Goal: Task Accomplishment & Management: Use online tool/utility

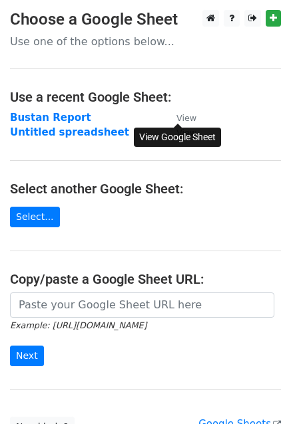
click at [182, 118] on small "View" at bounding box center [186, 118] width 20 height 10
click at [192, 117] on small "View" at bounding box center [186, 118] width 20 height 10
click at [27, 112] on strong "Bustan Report" at bounding box center [50, 118] width 81 height 12
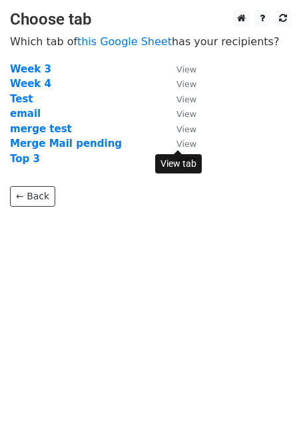
click at [184, 143] on small "View" at bounding box center [186, 144] width 20 height 10
click at [53, 140] on strong "Merge Mail pending" at bounding box center [66, 144] width 112 height 12
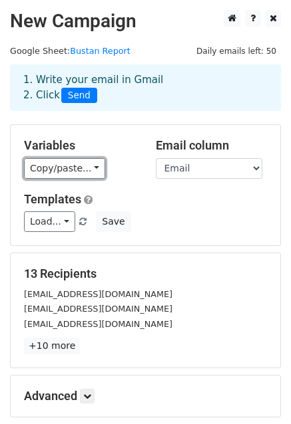
click at [38, 176] on link "Copy/paste..." at bounding box center [64, 168] width 81 height 21
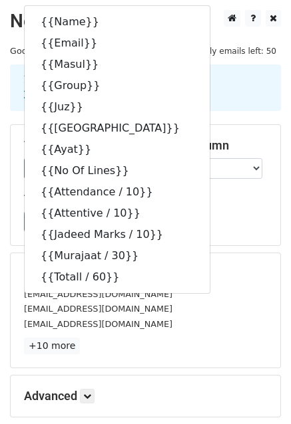
click at [214, 235] on div "Variables Copy/paste... {{Name}} {{Email}} {{Masul}} {{Group}} {{Juz}} {{Surat}…" at bounding box center [145, 185] width 269 height 120
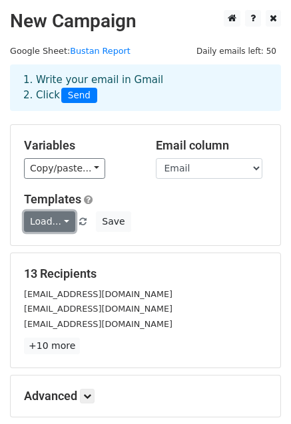
click at [61, 226] on link "Load..." at bounding box center [49, 222] width 51 height 21
click at [57, 249] on link "Test" at bounding box center [77, 251] width 105 height 21
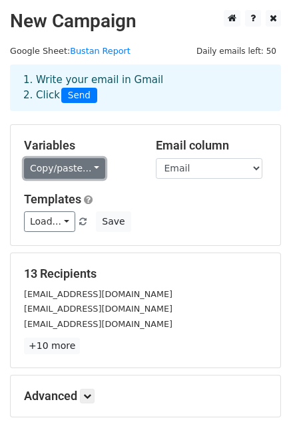
click at [53, 172] on link "Copy/paste..." at bounding box center [64, 168] width 81 height 21
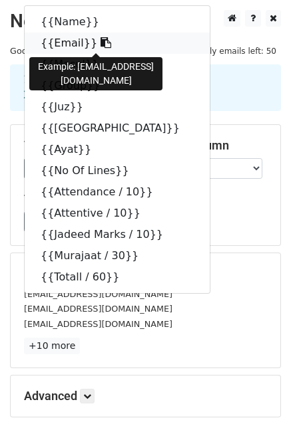
click at [51, 45] on link "{{Email}}" at bounding box center [117, 43] width 185 height 21
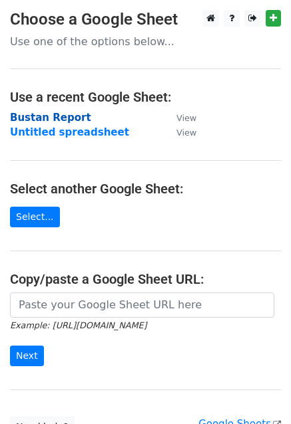
click at [29, 118] on strong "Bustan Report" at bounding box center [50, 118] width 81 height 12
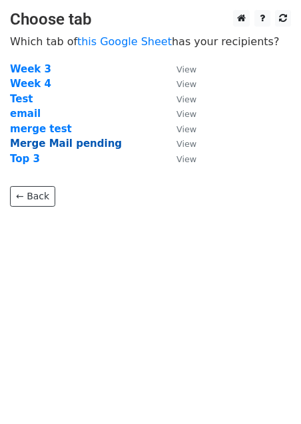
click at [40, 142] on strong "Merge Mail pending" at bounding box center [66, 144] width 112 height 12
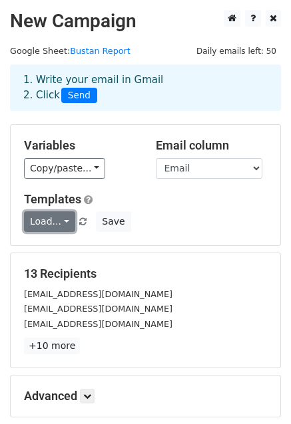
click at [53, 221] on link "Load..." at bounding box center [49, 222] width 51 height 21
click at [57, 256] on link "Test" at bounding box center [77, 251] width 105 height 21
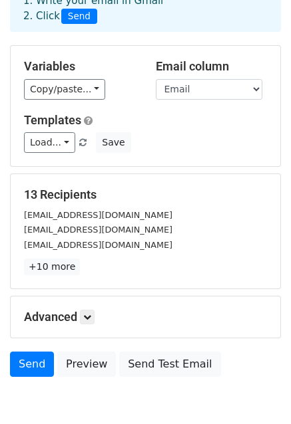
scroll to position [55, 0]
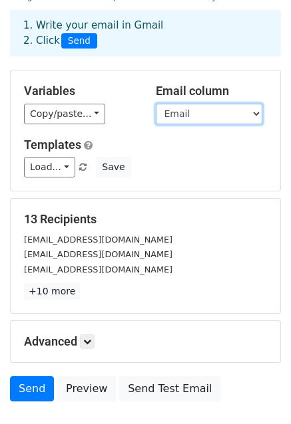
click at [234, 111] on select "Name Email Masul Group Juz Surat Ayat No Of Lines Attendance / 10 Attentive / 1…" at bounding box center [209, 114] width 106 height 21
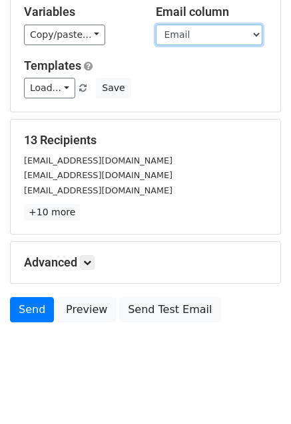
scroll to position [144, 0]
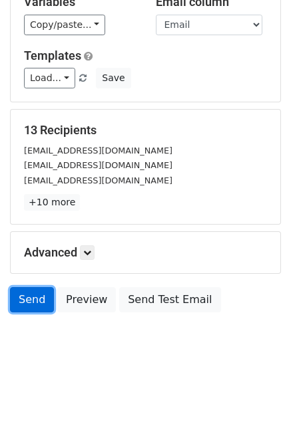
click at [24, 301] on link "Send" at bounding box center [32, 299] width 44 height 25
click at [32, 295] on link "Send" at bounding box center [32, 299] width 44 height 25
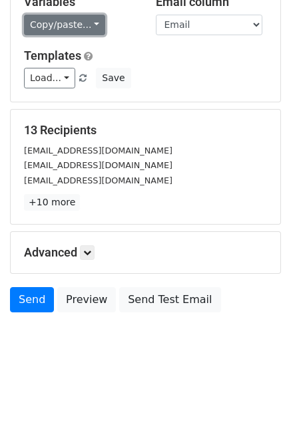
click at [44, 17] on link "Copy/paste..." at bounding box center [64, 25] width 81 height 21
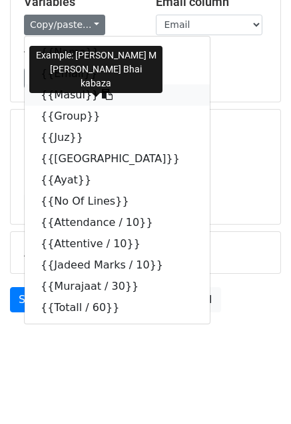
click at [67, 98] on link "{{Masul}}" at bounding box center [117, 94] width 185 height 21
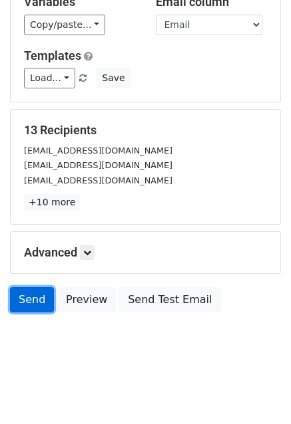
click at [27, 299] on link "Send" at bounding box center [32, 299] width 44 height 25
